Goal: Task Accomplishment & Management: Manage account settings

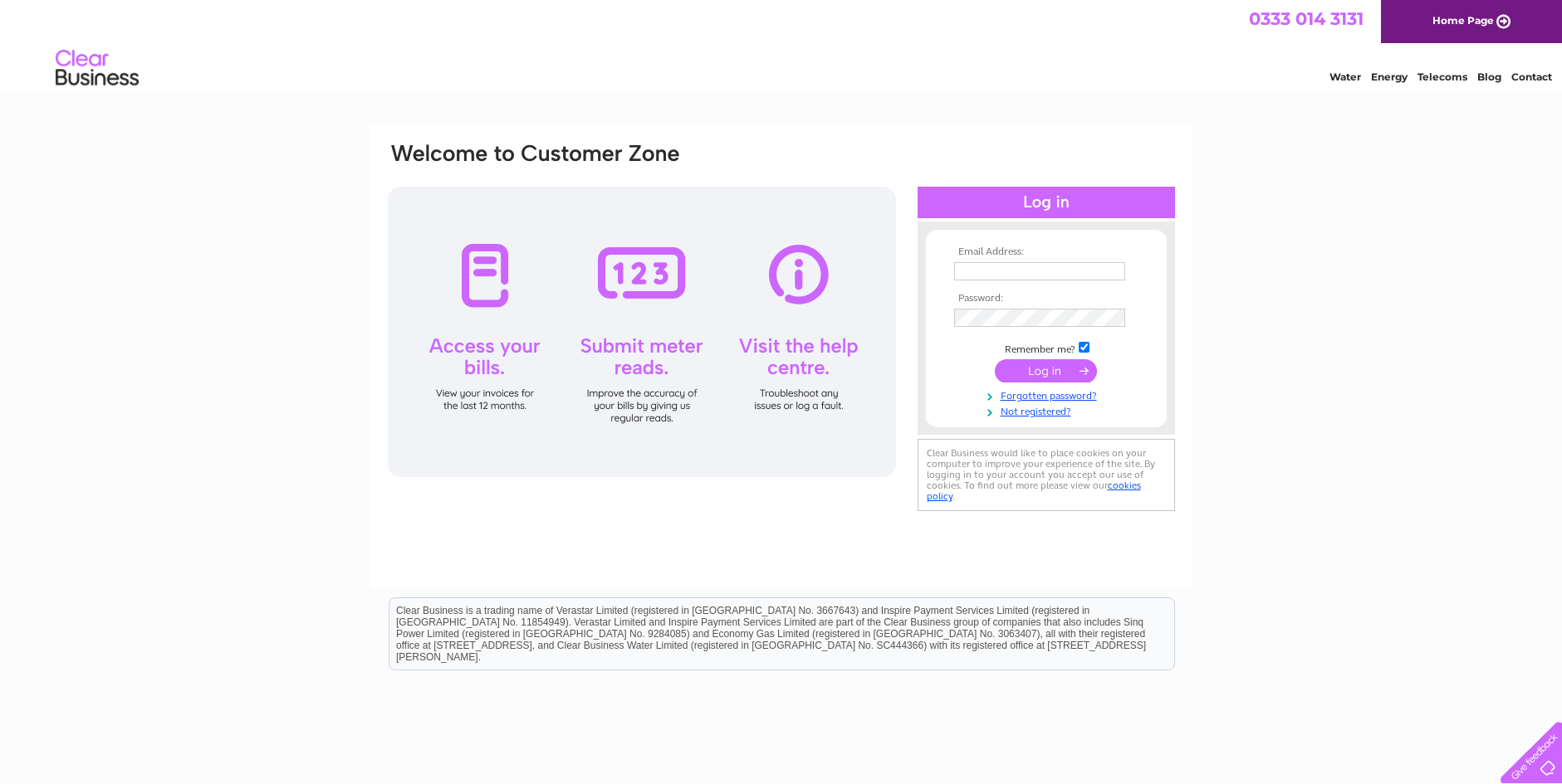
type input "newcastlehb@googlemail.com"
click at [1051, 373] on input "submit" at bounding box center [1045, 371] width 102 height 23
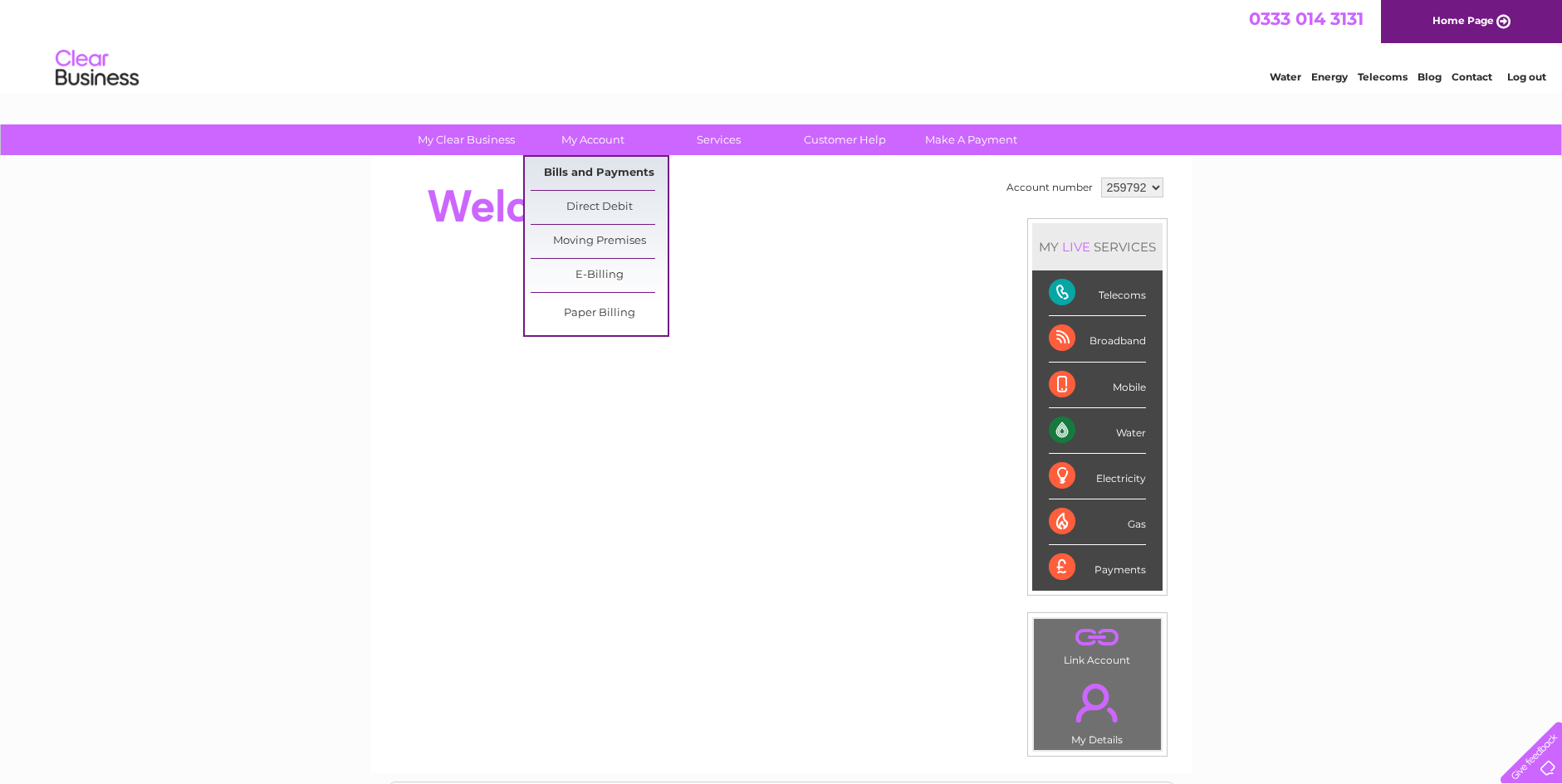
click at [606, 172] on link "Bills and Payments" at bounding box center [598, 173] width 137 height 33
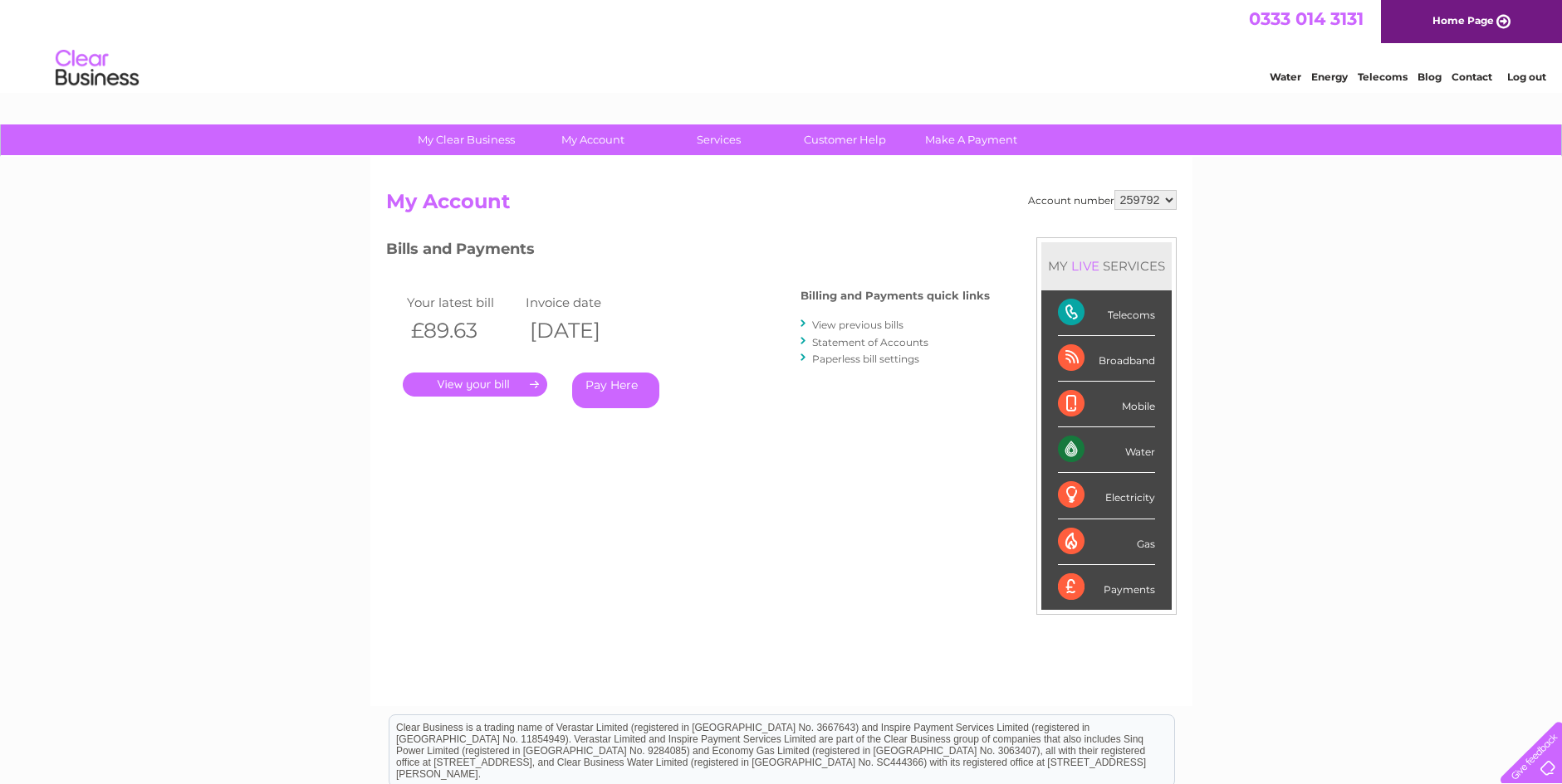
click at [492, 383] on link "." at bounding box center [474, 385] width 144 height 24
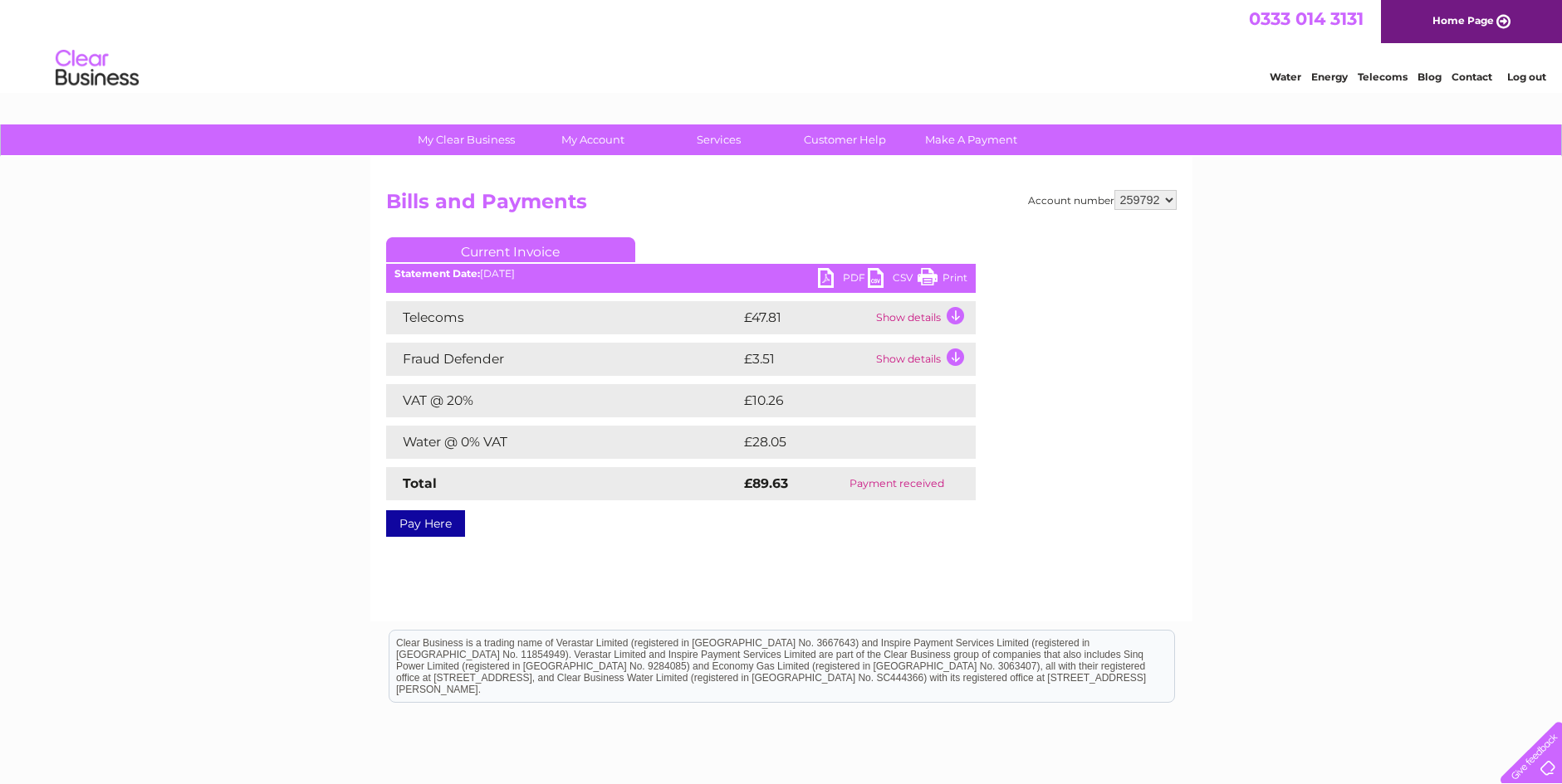
drag, startPoint x: 933, startPoint y: 277, endPoint x: 1270, endPoint y: 519, distance: 414.9
click at [933, 276] on link "Print" at bounding box center [941, 280] width 49 height 24
click at [1533, 78] on link "Log out" at bounding box center [1527, 77] width 39 height 13
